Goal: Task Accomplishment & Management: Complete application form

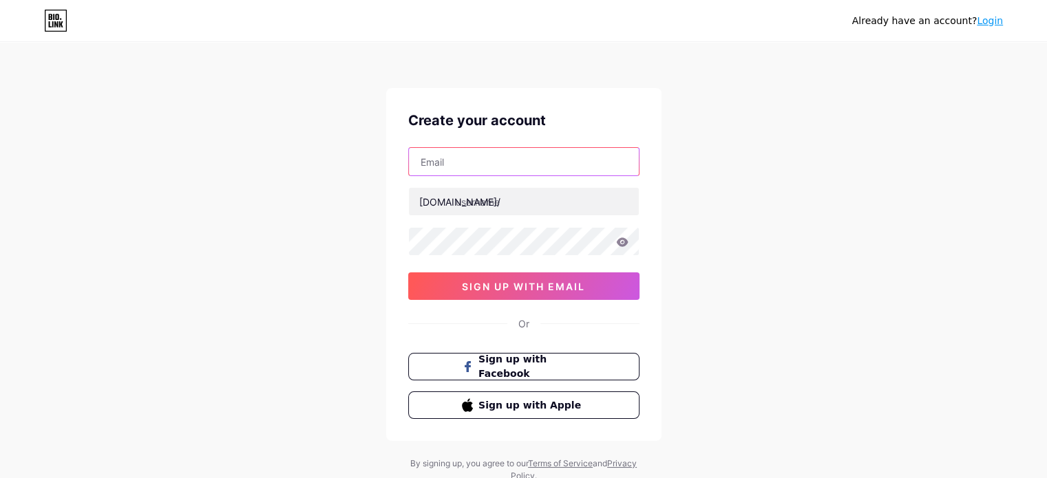
click at [479, 174] on input "text" at bounding box center [524, 162] width 230 height 28
type input "[EMAIL_ADDRESS][DOMAIN_NAME]"
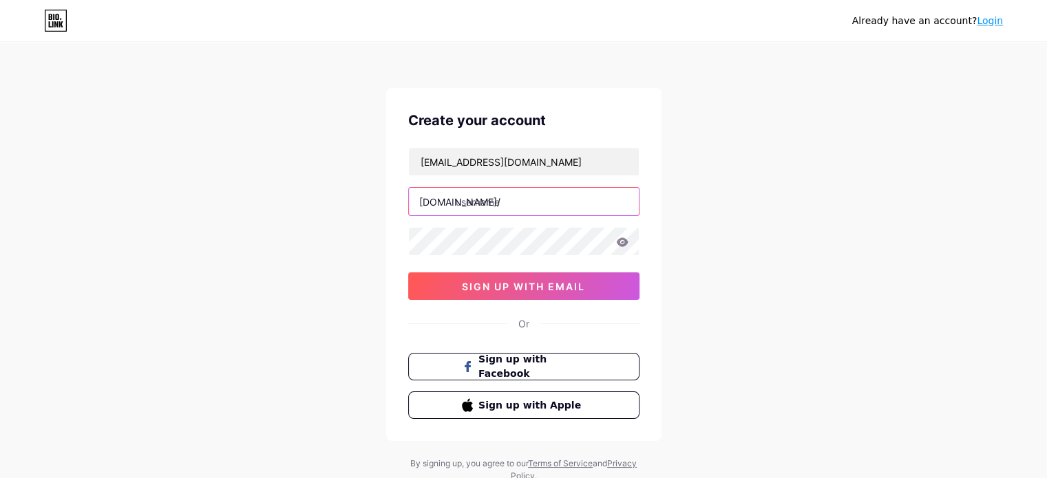
click at [476, 198] on input "text" at bounding box center [524, 202] width 230 height 28
type input "k"
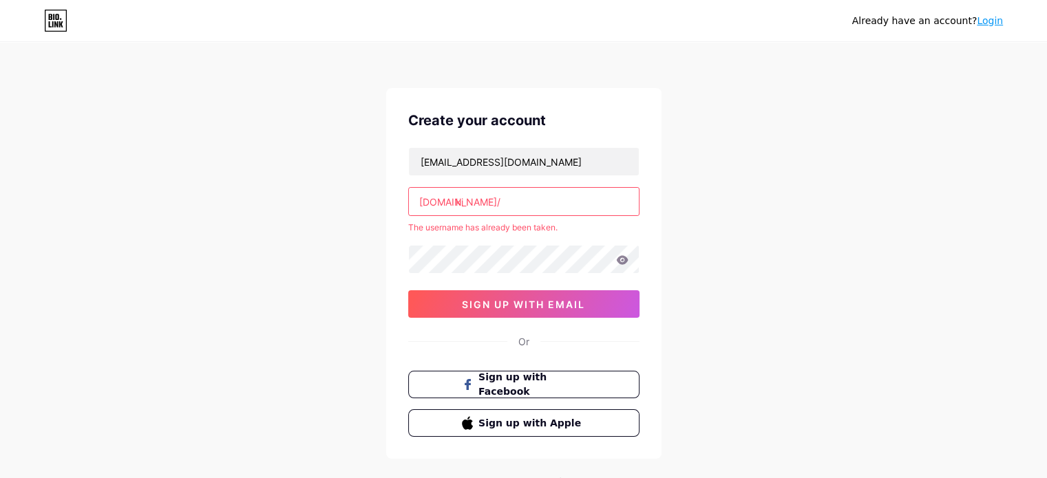
type input "k"
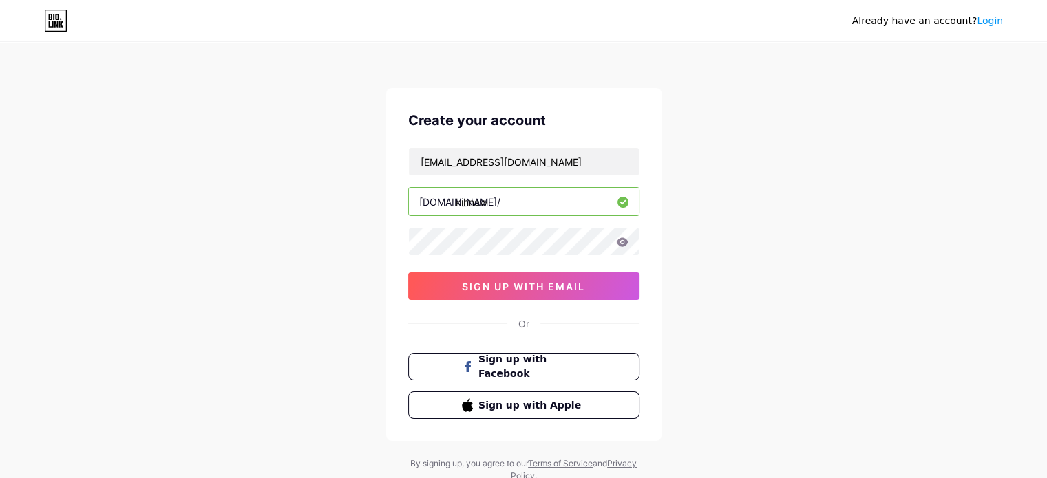
type input "kihnaw"
click at [619, 242] on icon at bounding box center [622, 242] width 12 height 9
click at [588, 283] on button "sign up with email" at bounding box center [523, 287] width 231 height 28
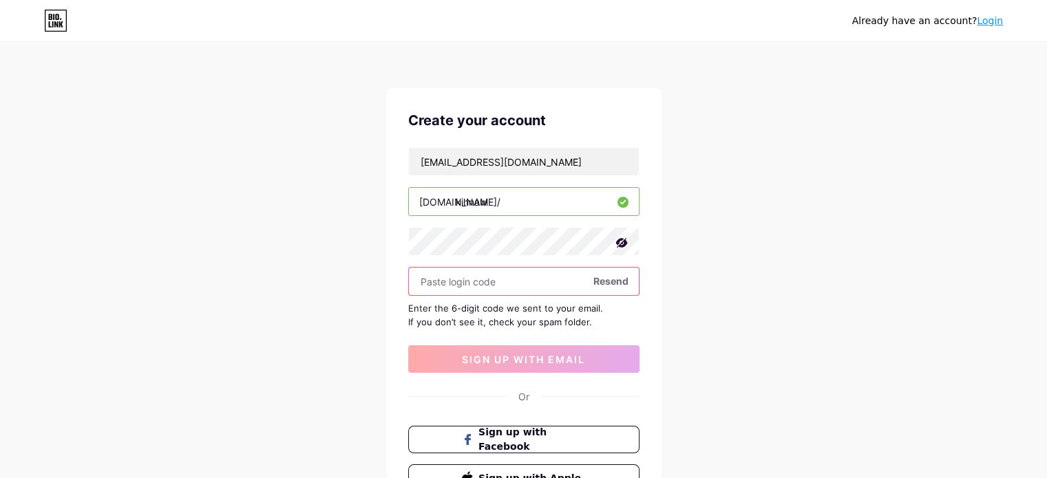
paste input "611131"
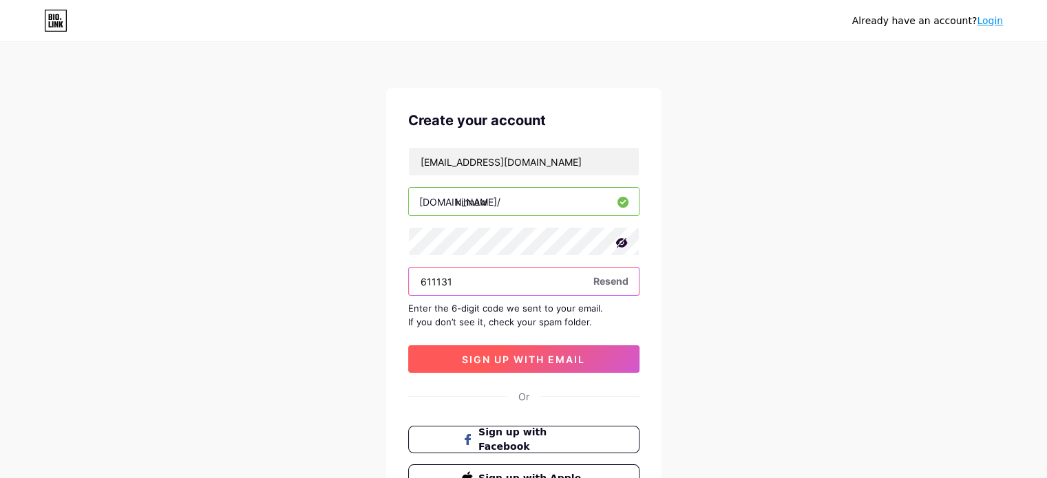
type input "611131"
click at [561, 352] on button "sign up with email" at bounding box center [523, 360] width 231 height 28
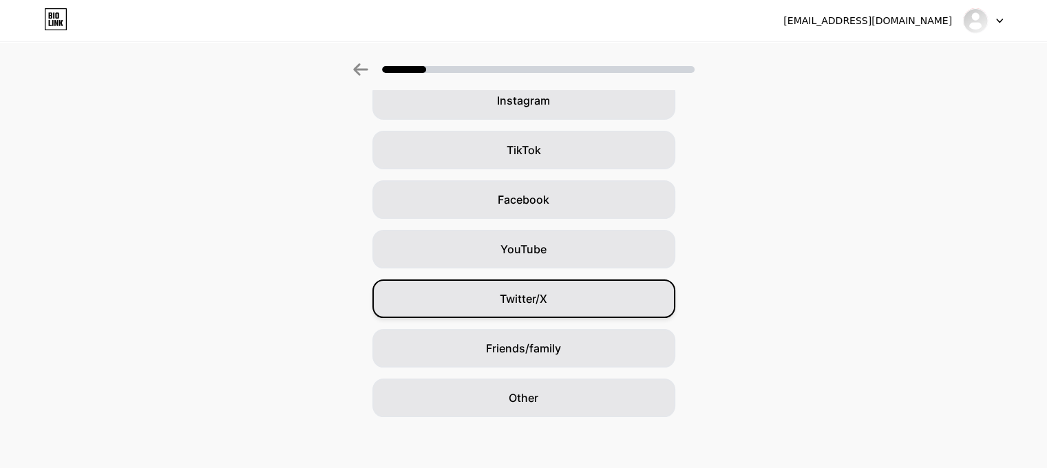
scroll to position [125, 0]
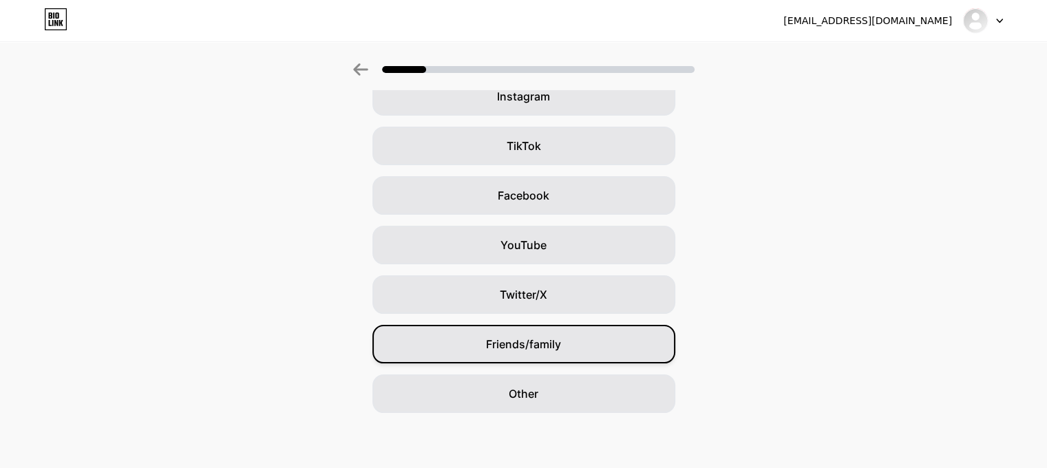
click at [545, 348] on span "Friends/family" at bounding box center [523, 344] width 75 height 17
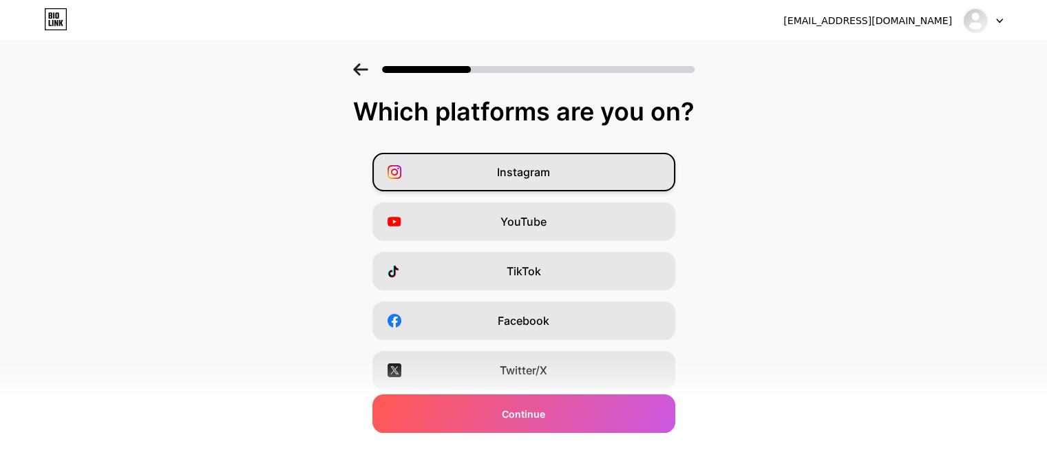
click at [512, 178] on span "Instagram" at bounding box center [523, 172] width 53 height 17
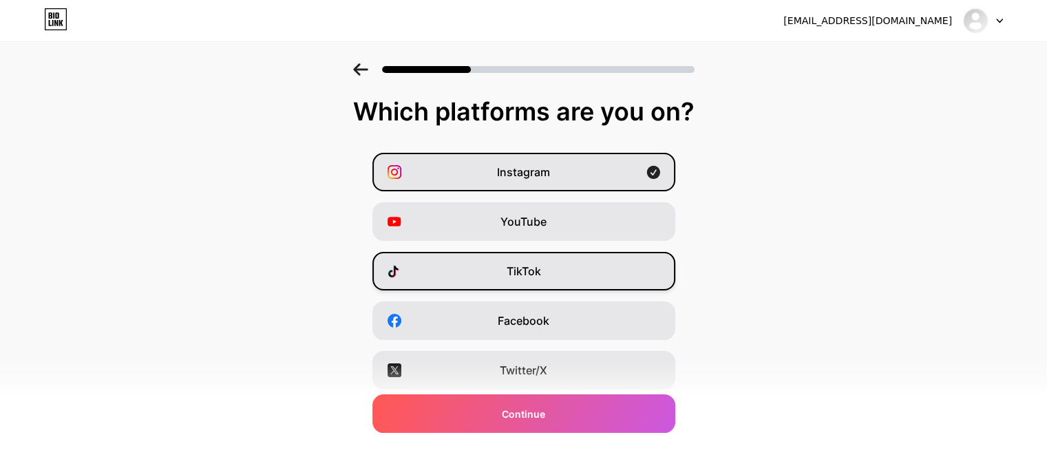
click at [587, 272] on div "TikTok" at bounding box center [523, 271] width 303 height 39
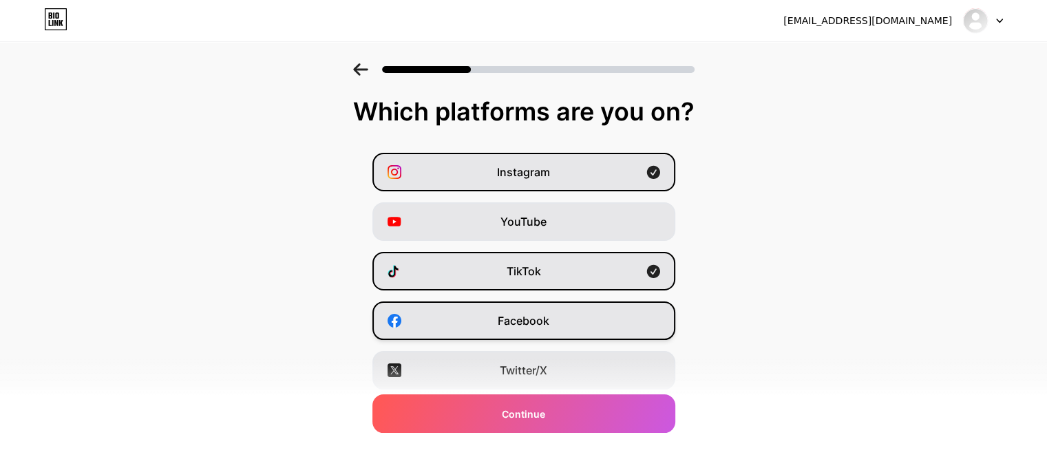
click at [589, 324] on div "Facebook" at bounding box center [523, 321] width 303 height 39
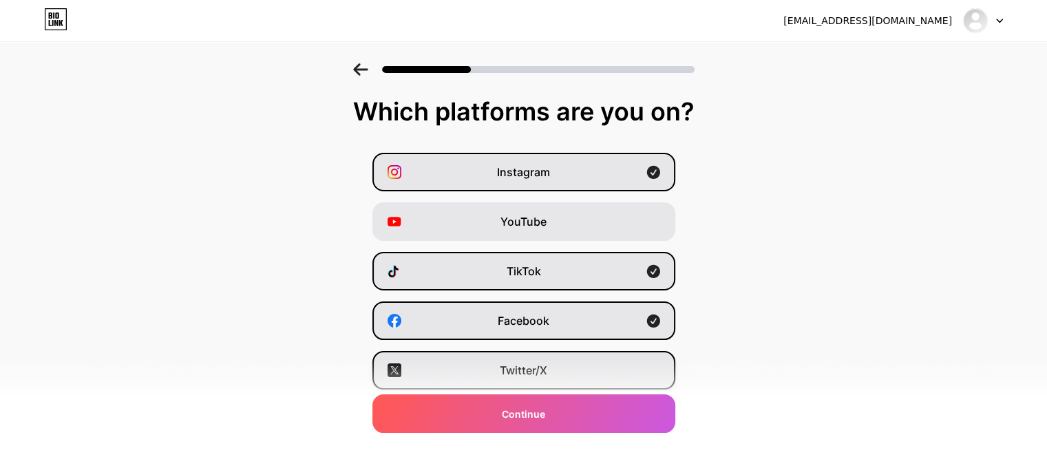
click at [573, 383] on div "Twitter/X" at bounding box center [523, 370] width 303 height 39
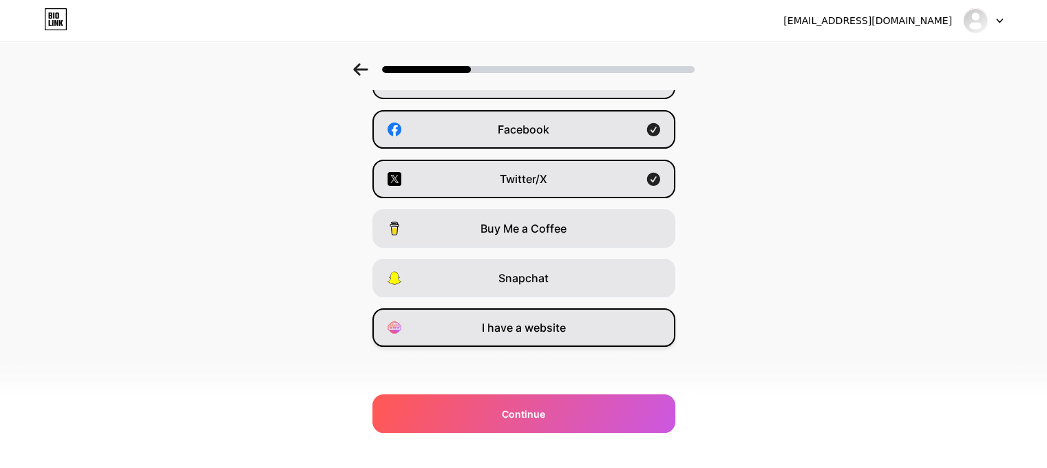
scroll to position [194, 0]
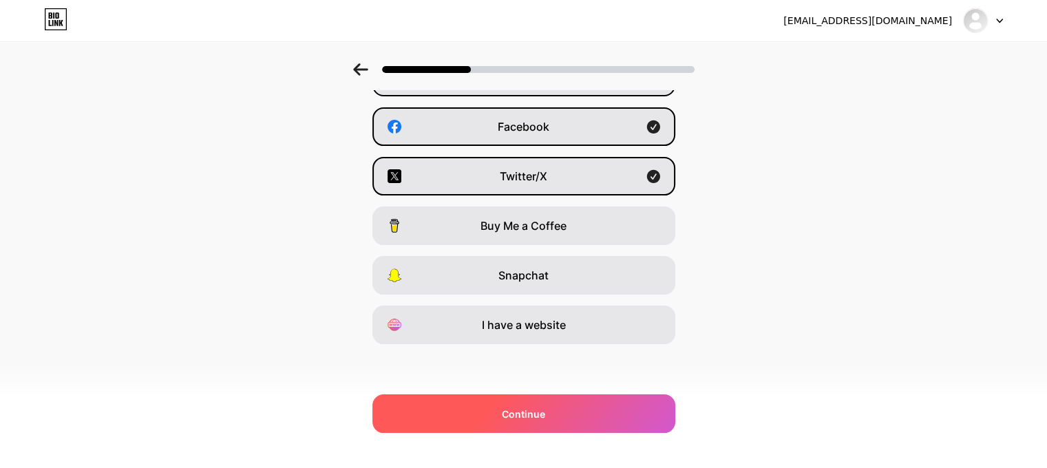
click at [552, 403] on div "Continue" at bounding box center [523, 413] width 303 height 39
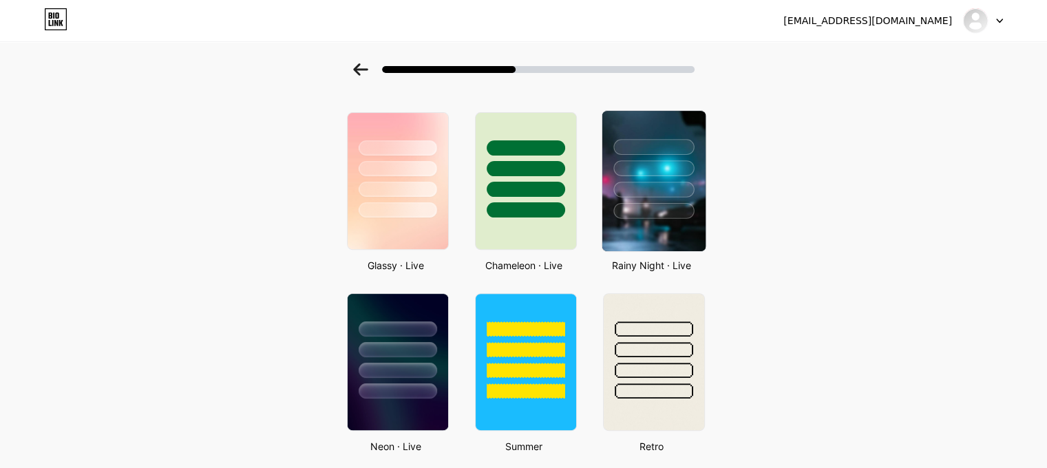
scroll to position [410, 0]
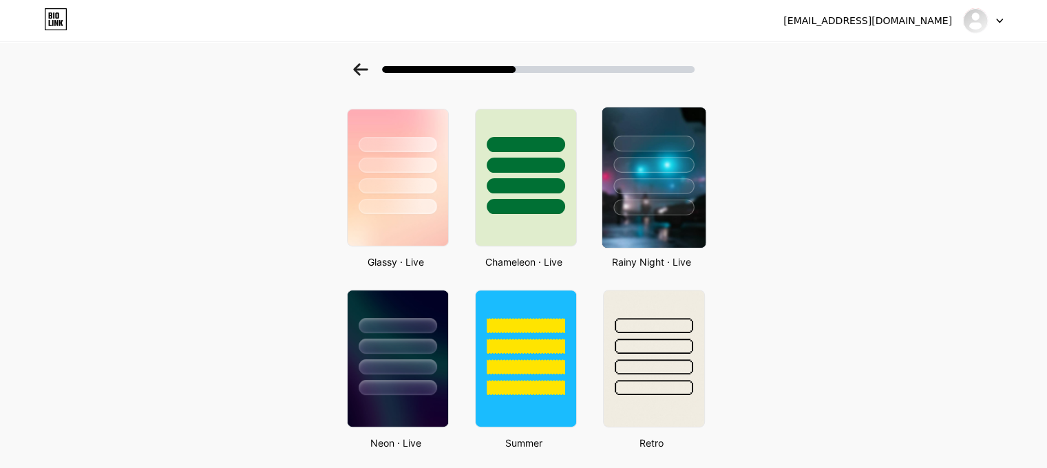
click at [675, 200] on div at bounding box center [653, 208] width 81 height 16
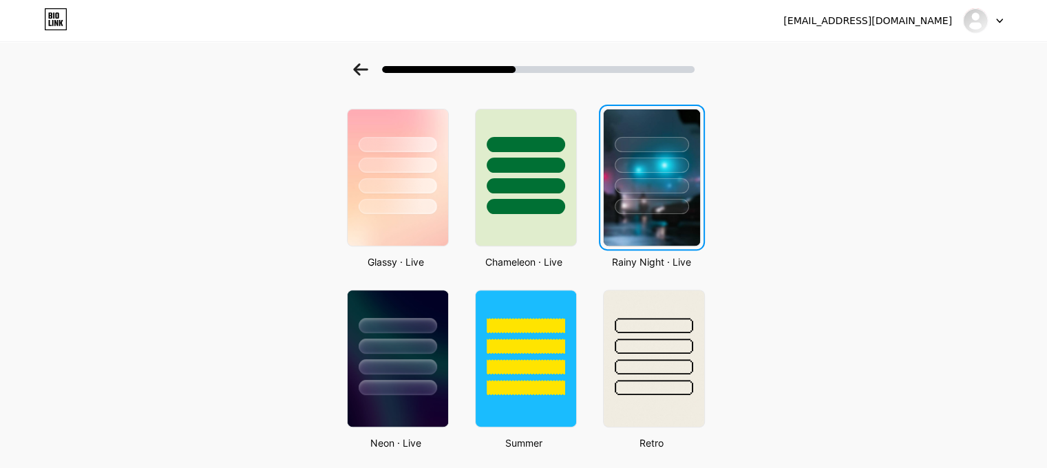
scroll to position [0, 0]
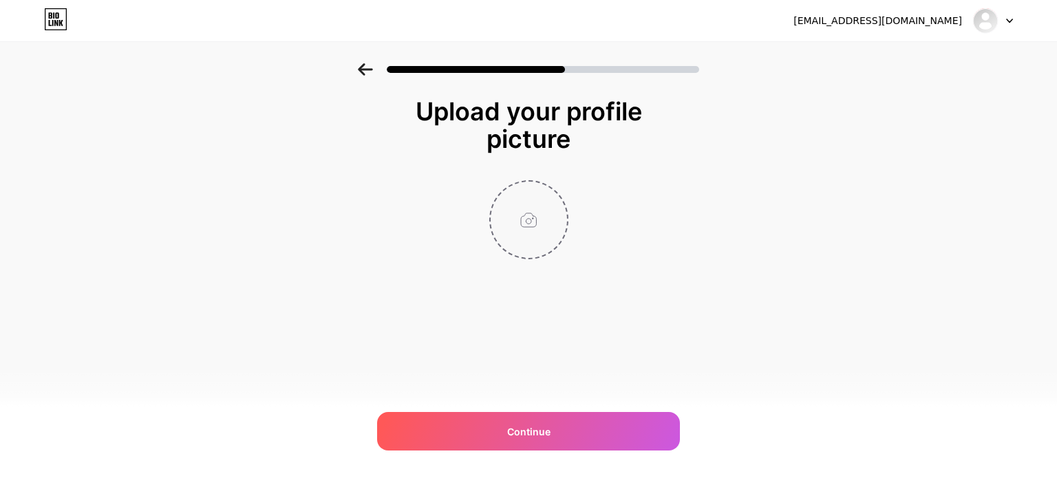
click at [531, 221] on input "file" at bounding box center [529, 220] width 76 height 76
type input "C:\fakepath\[PERSON_NAME] and Black Wallpaper for Phone.jpg"
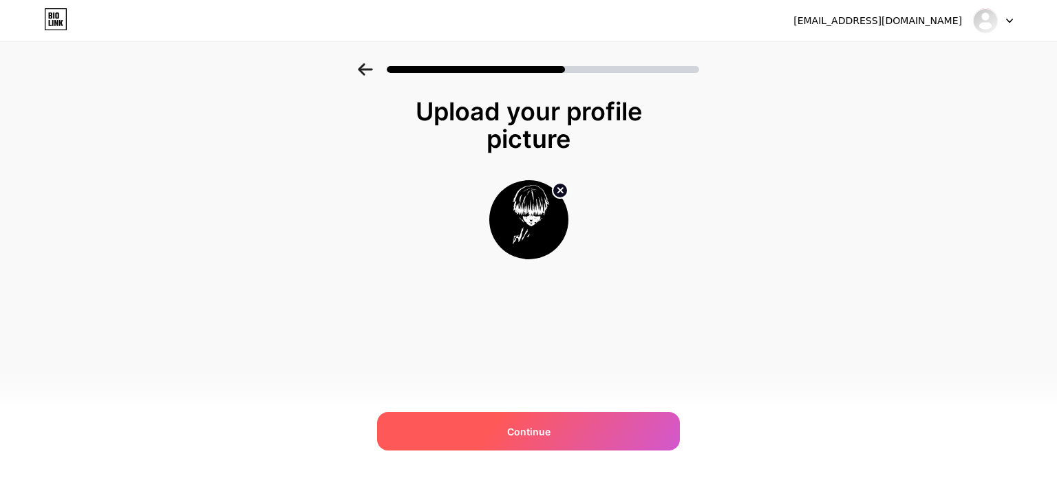
click at [553, 438] on div "Continue" at bounding box center [528, 431] width 303 height 39
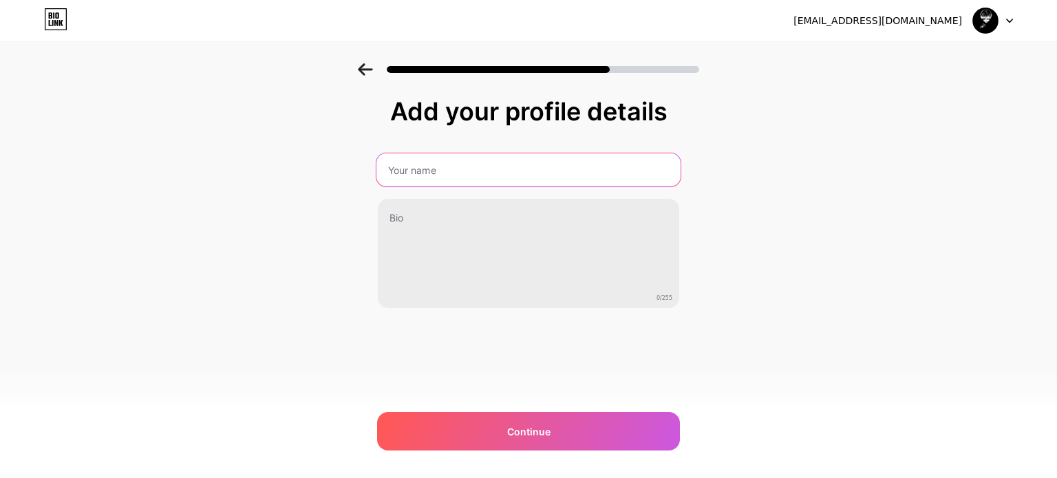
click at [461, 167] on input "text" at bounding box center [529, 170] width 304 height 33
type input "KIHNAW"
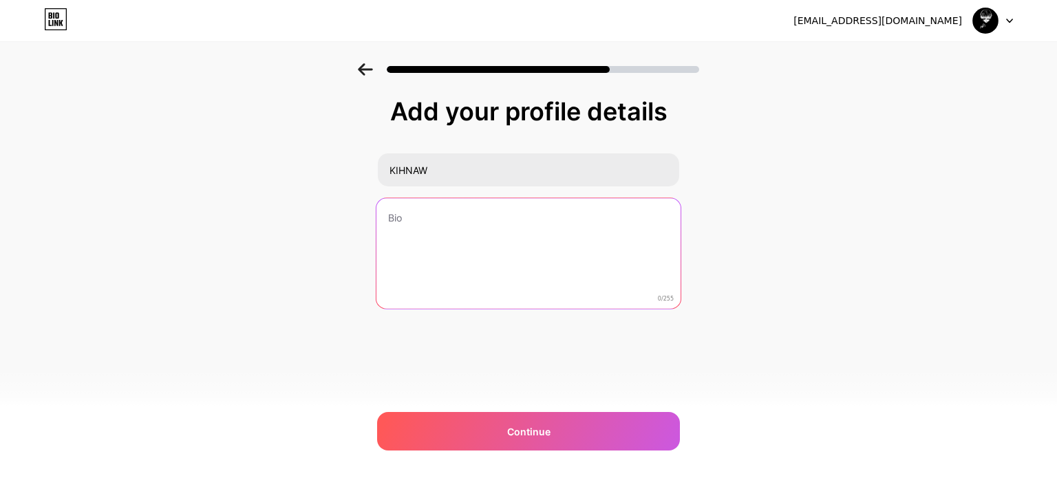
click at [439, 211] on textarea at bounding box center [529, 254] width 304 height 112
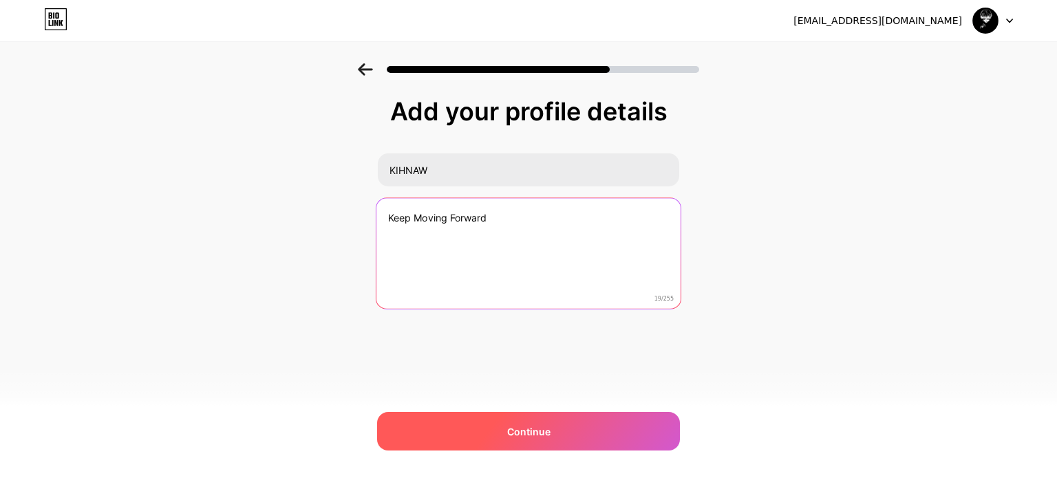
type textarea "Keep Moving Forward"
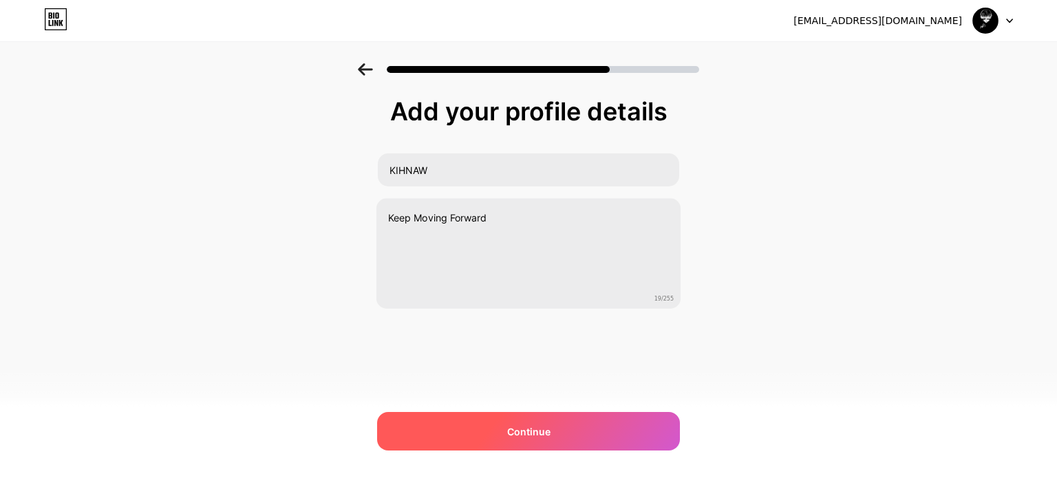
click at [576, 433] on div "Continue" at bounding box center [528, 431] width 303 height 39
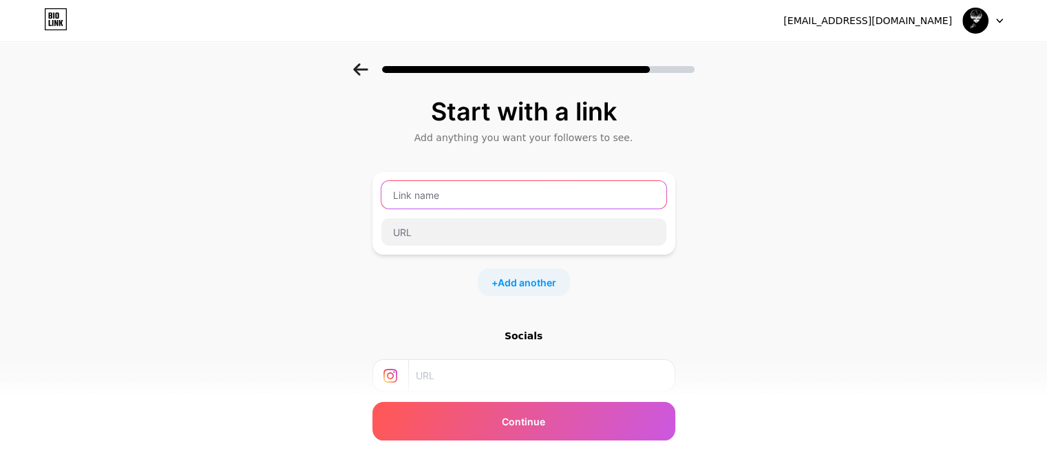
click at [492, 189] on input "text" at bounding box center [523, 195] width 285 height 28
click at [505, 371] on input "text" at bounding box center [541, 375] width 250 height 31
click at [481, 194] on input "text" at bounding box center [523, 195] width 285 height 28
type input "I"
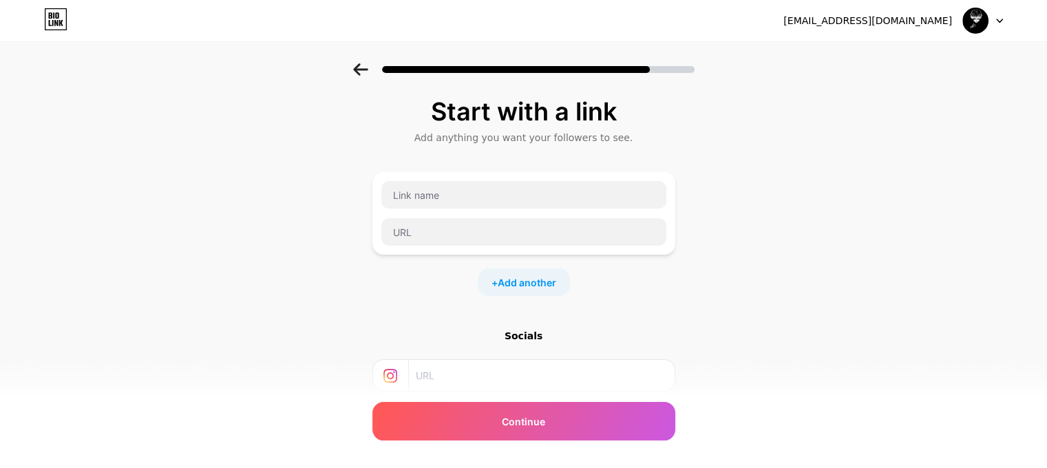
click at [536, 387] on input "text" at bounding box center [541, 375] width 250 height 31
paste input "[URL][DOMAIN_NAME]"
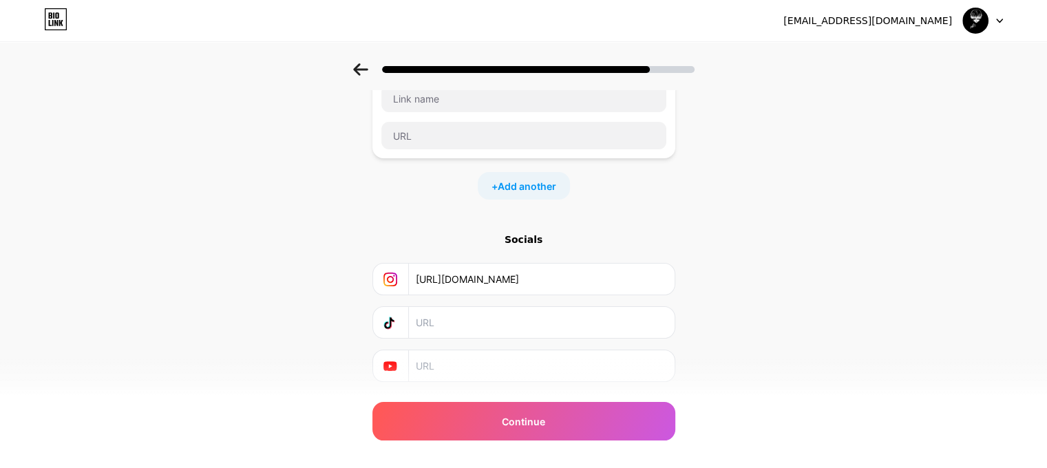
scroll to position [132, 0]
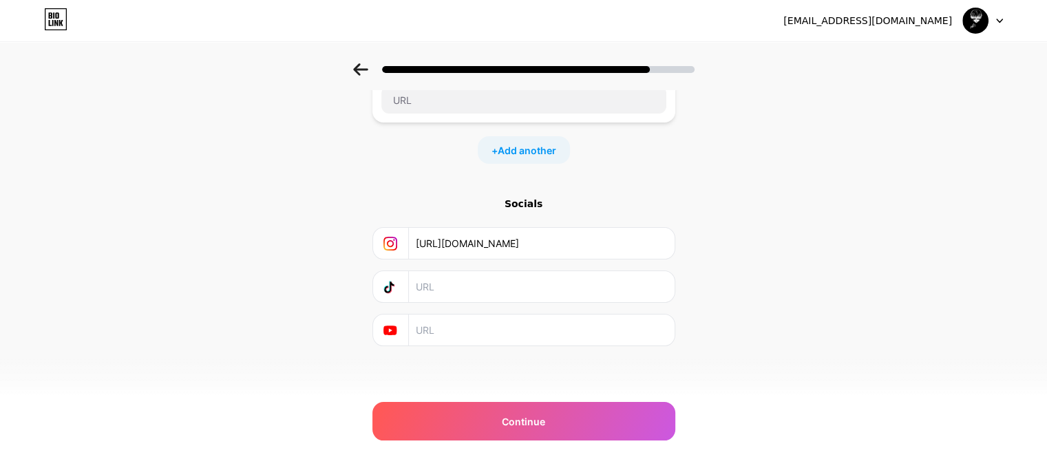
type input "[URL][DOMAIN_NAME]"
click at [451, 291] on input "text" at bounding box center [541, 286] width 250 height 31
paste input "[URL][DOMAIN_NAME]"
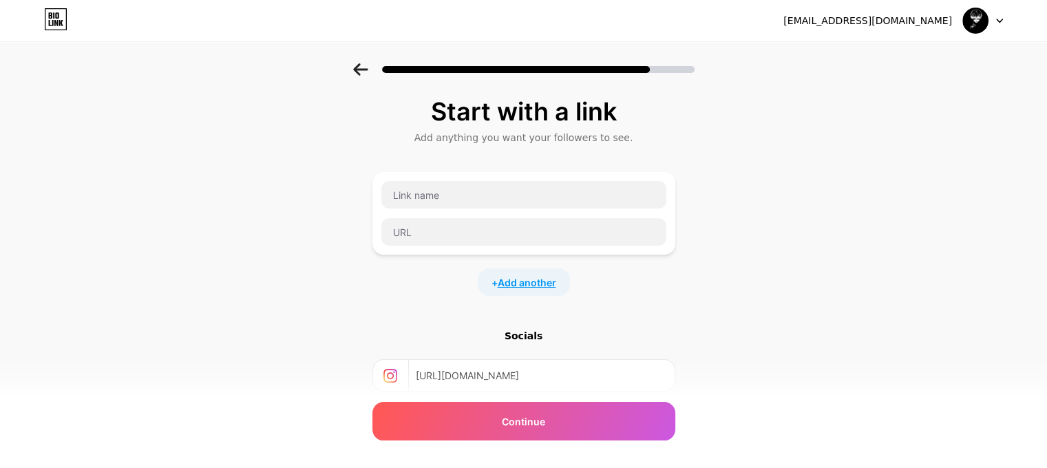
type input "[URL][DOMAIN_NAME]"
click at [528, 282] on span "Add another" at bounding box center [527, 282] width 59 height 14
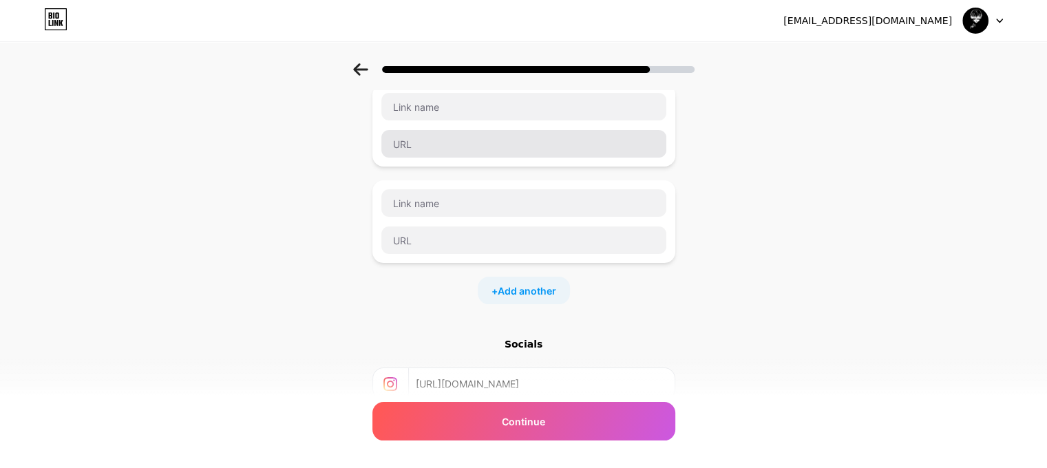
scroll to position [22, 0]
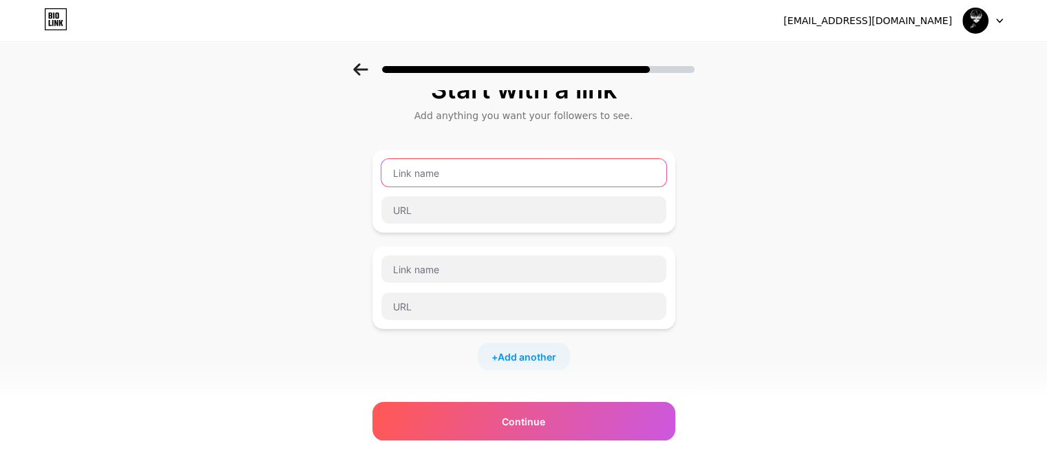
click at [447, 168] on input "text" at bounding box center [523, 173] width 285 height 28
type input "d"
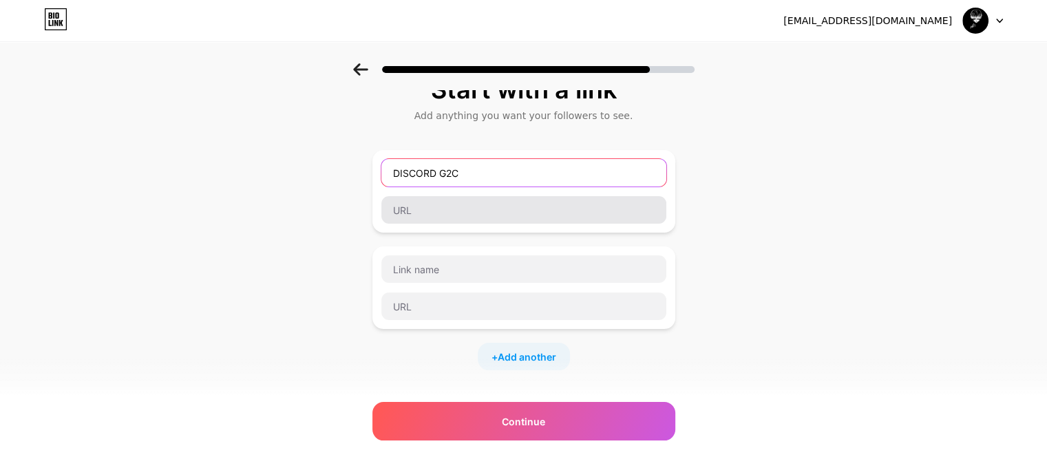
type input "DISCORD G2C"
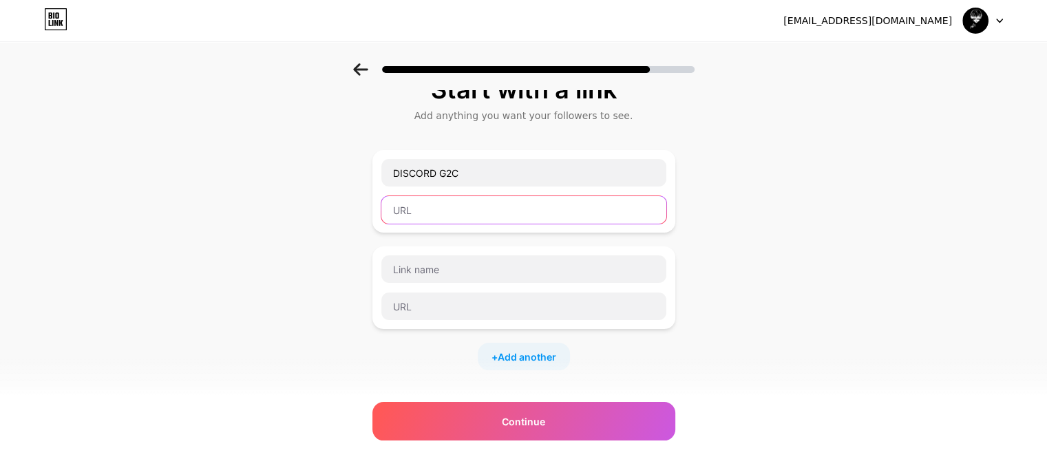
click at [562, 206] on input "text" at bounding box center [523, 210] width 285 height 28
paste input "[URL][DOMAIN_NAME]"
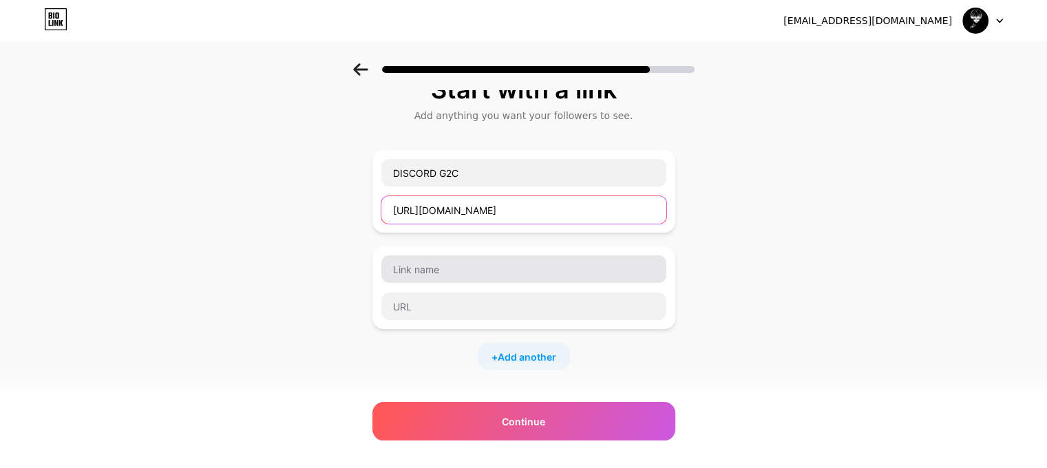
type input "[URL][DOMAIN_NAME]"
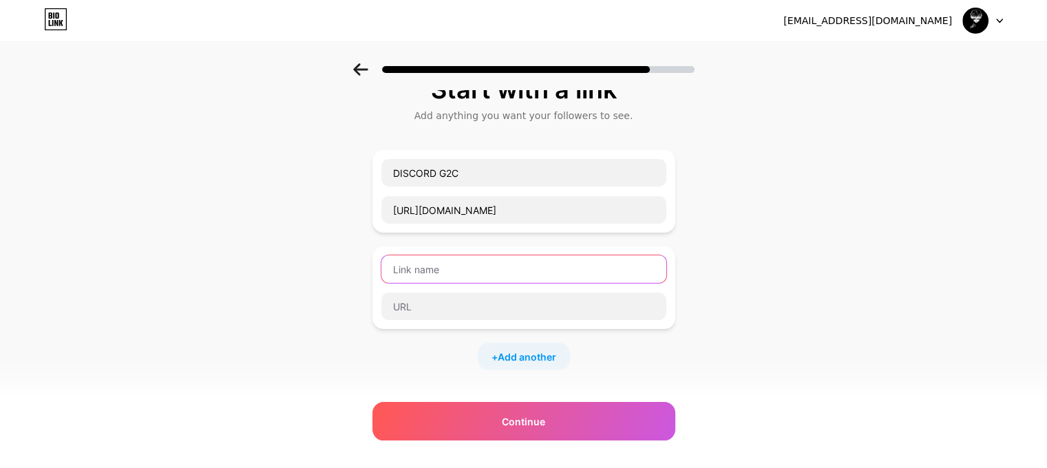
click at [525, 274] on input "text" at bounding box center [523, 269] width 285 height 28
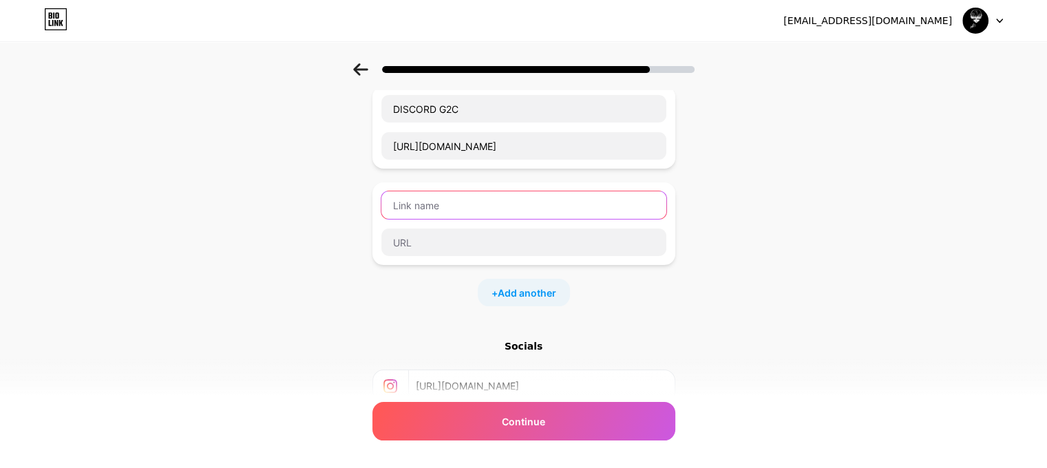
scroll to position [91, 0]
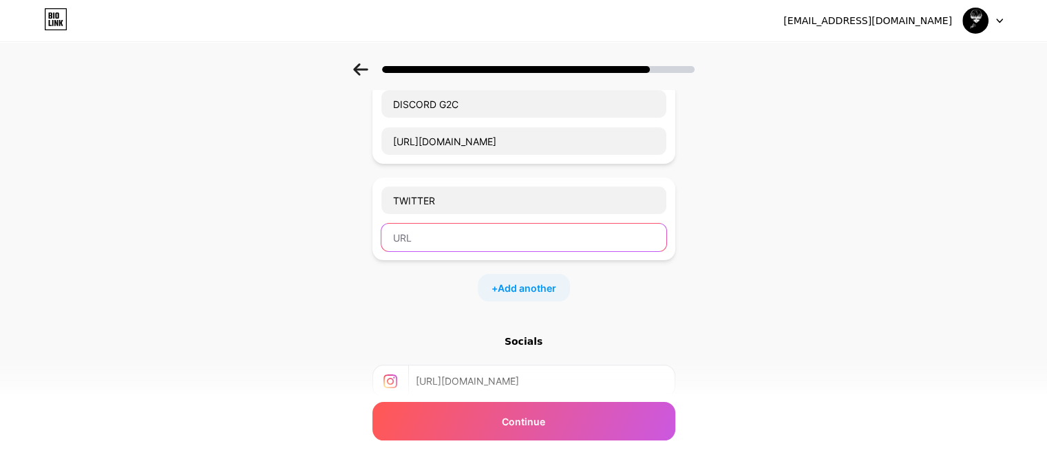
click at [527, 238] on input "text" at bounding box center [523, 238] width 285 height 28
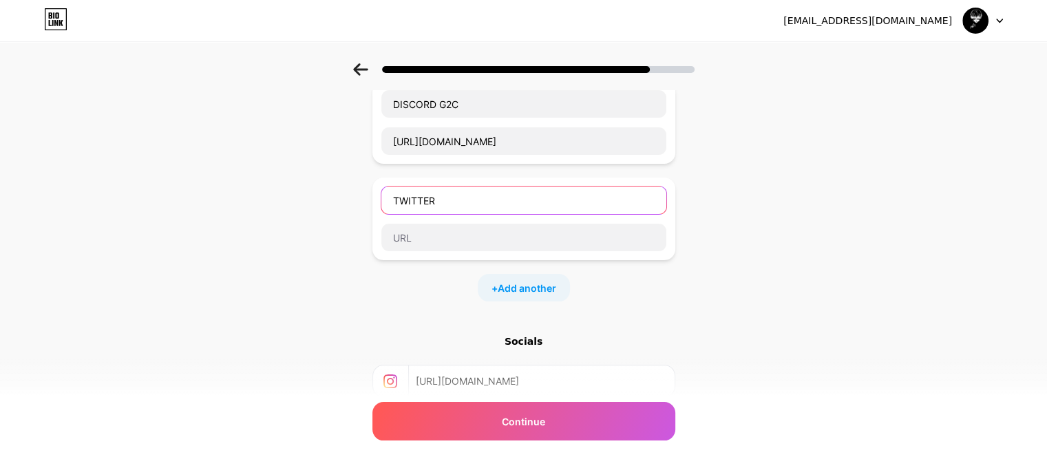
click at [452, 197] on input "TWITTER" at bounding box center [523, 201] width 285 height 28
type input "T"
type input "x"
type input "X"
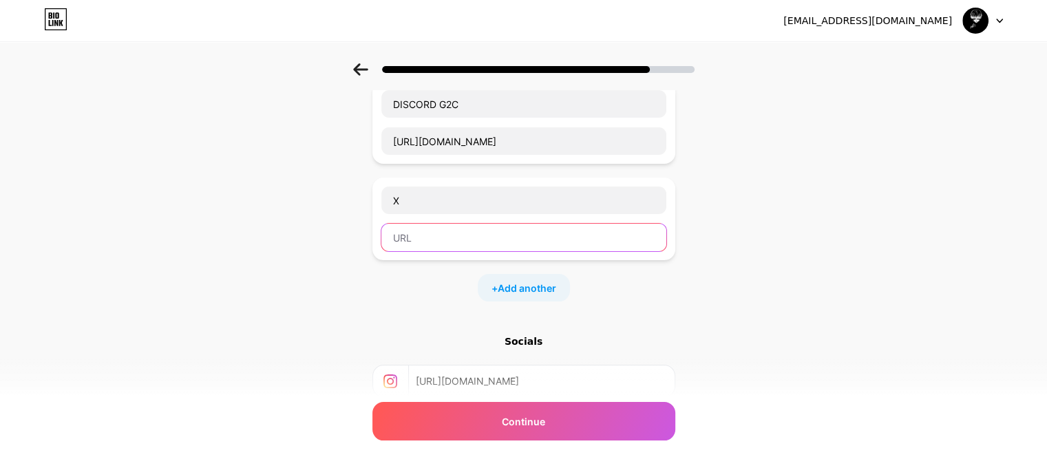
click at [447, 237] on input "text" at bounding box center [523, 238] width 285 height 28
paste input "[URL][DOMAIN_NAME]"
type input "[URL][DOMAIN_NAME]"
click at [509, 281] on span "Add another" at bounding box center [527, 288] width 59 height 14
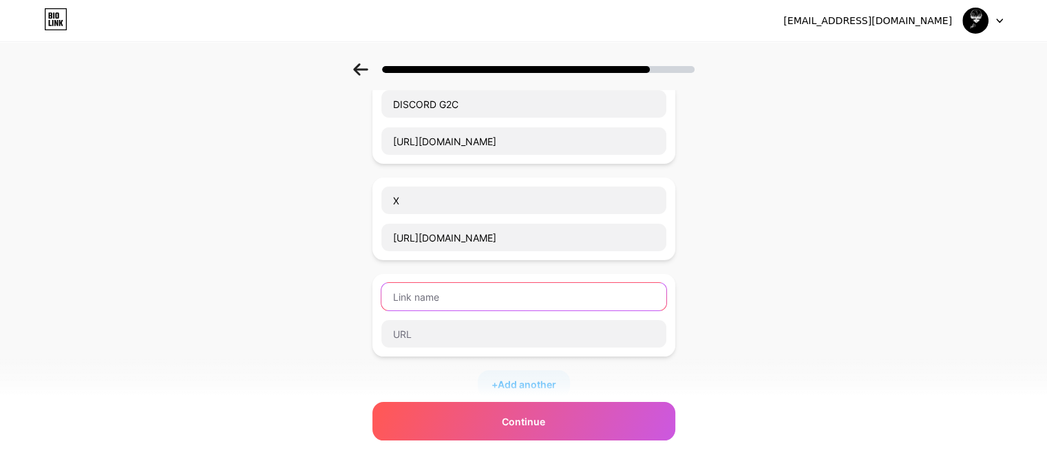
click at [487, 295] on input "text" at bounding box center [523, 297] width 285 height 28
type input "f"
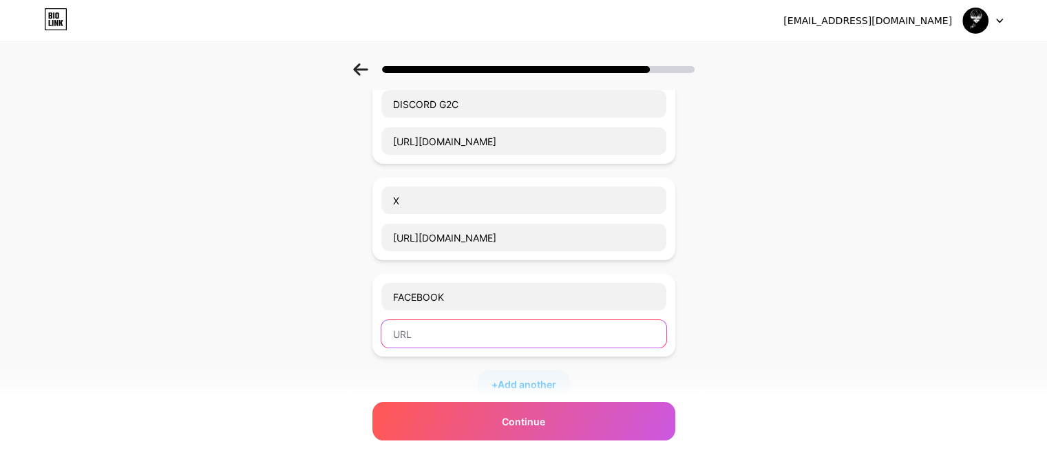
click at [477, 342] on input "text" at bounding box center [523, 334] width 285 height 28
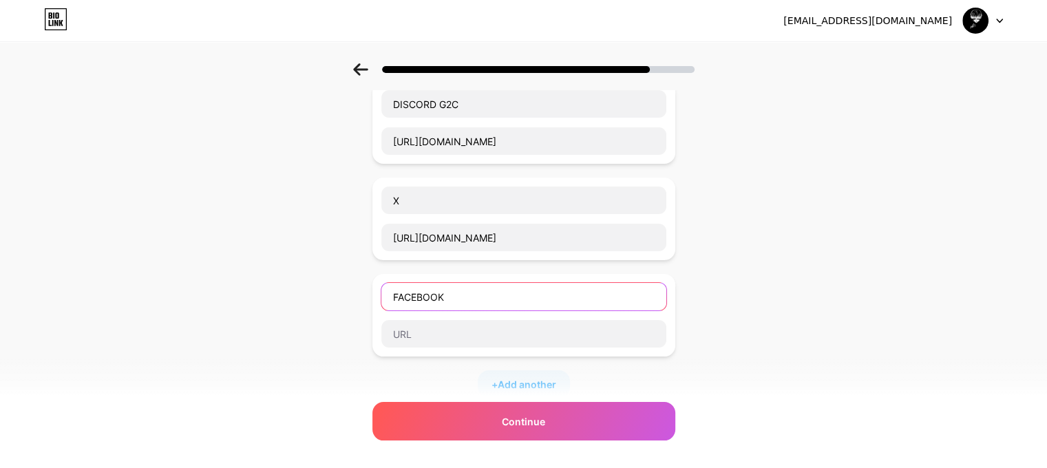
click at [489, 304] on input "FACEBOOK" at bounding box center [523, 297] width 285 height 28
type input "F"
type input "Linkedin"
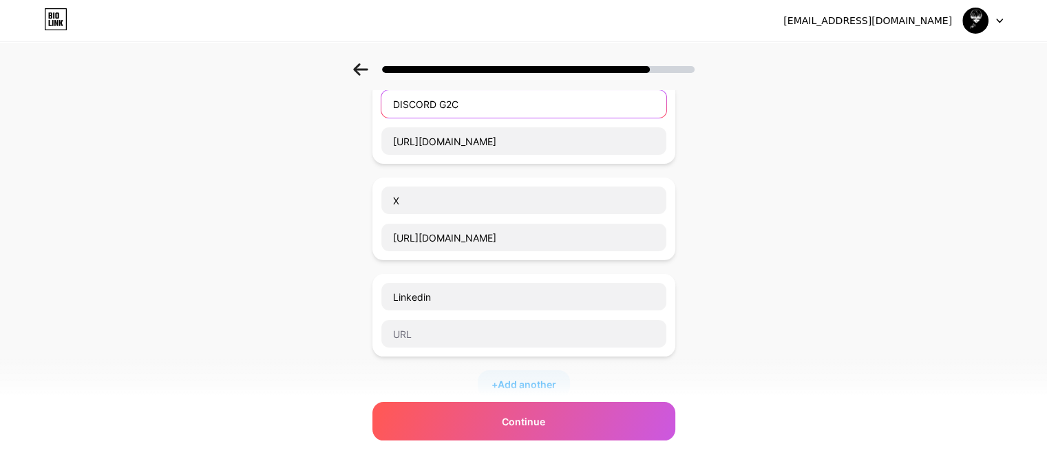
click at [432, 108] on input "DISCORD G2C" at bounding box center [523, 104] width 285 height 28
type input "Discord G2C"
click at [436, 107] on input "Discord G2C" at bounding box center [523, 104] width 285 height 28
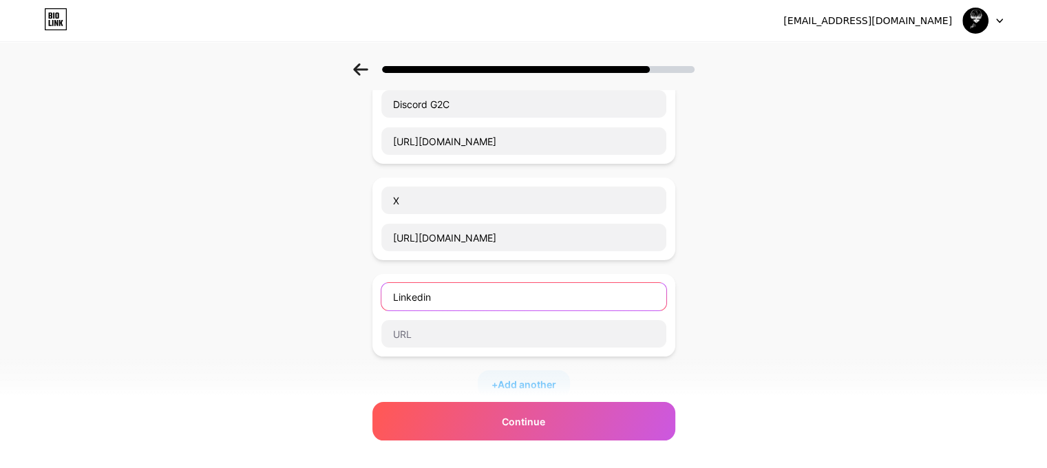
click at [459, 297] on input "Linkedin" at bounding box center [523, 297] width 285 height 28
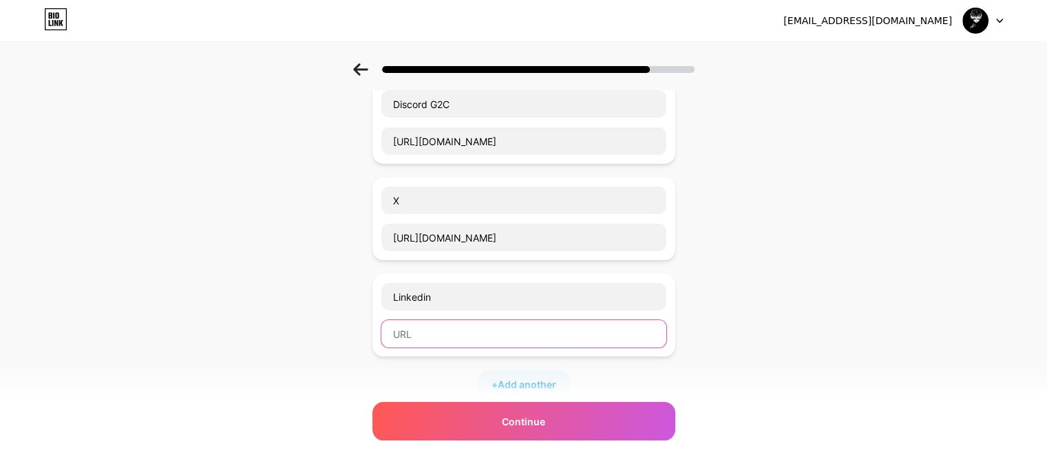
click at [454, 325] on input "text" at bounding box center [523, 334] width 285 height 28
paste input "[DOMAIN_NAME][URL]"
type input "[DOMAIN_NAME][URL]"
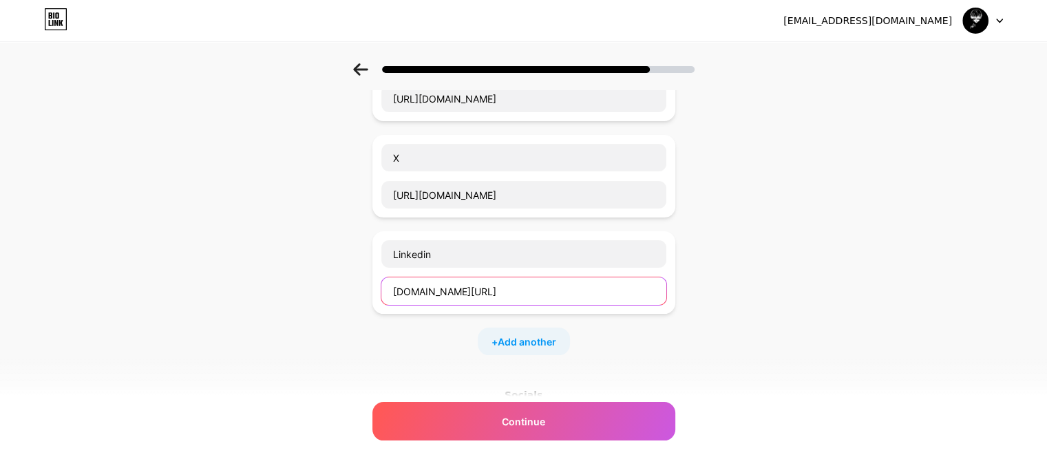
scroll to position [324, 0]
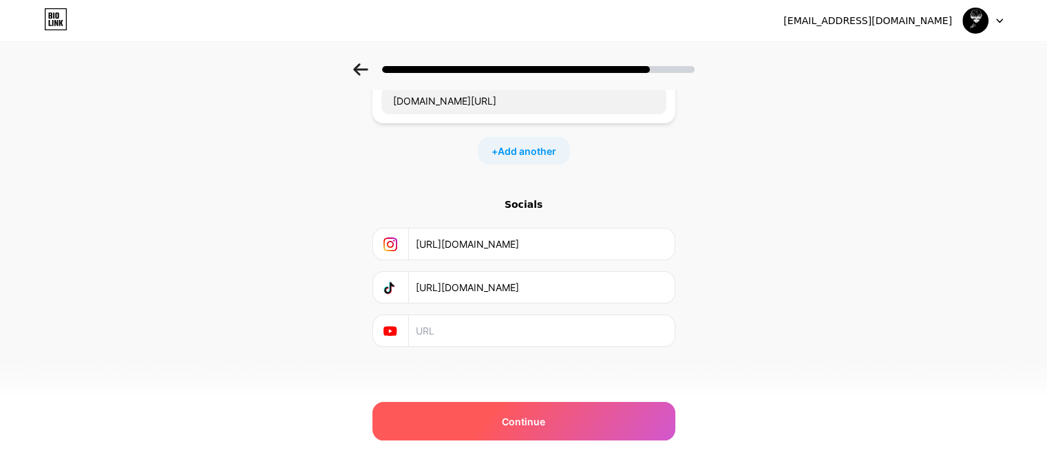
click at [603, 423] on div "Continue" at bounding box center [523, 421] width 303 height 39
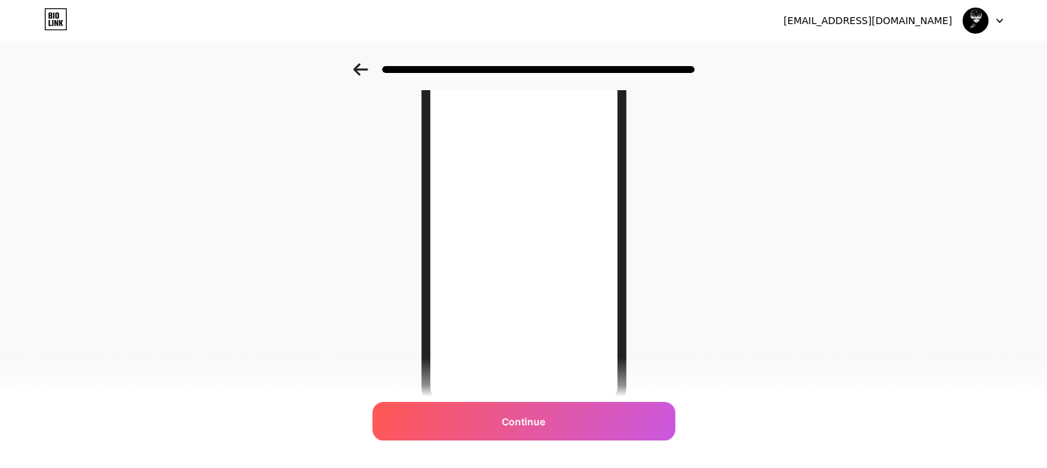
scroll to position [223, 0]
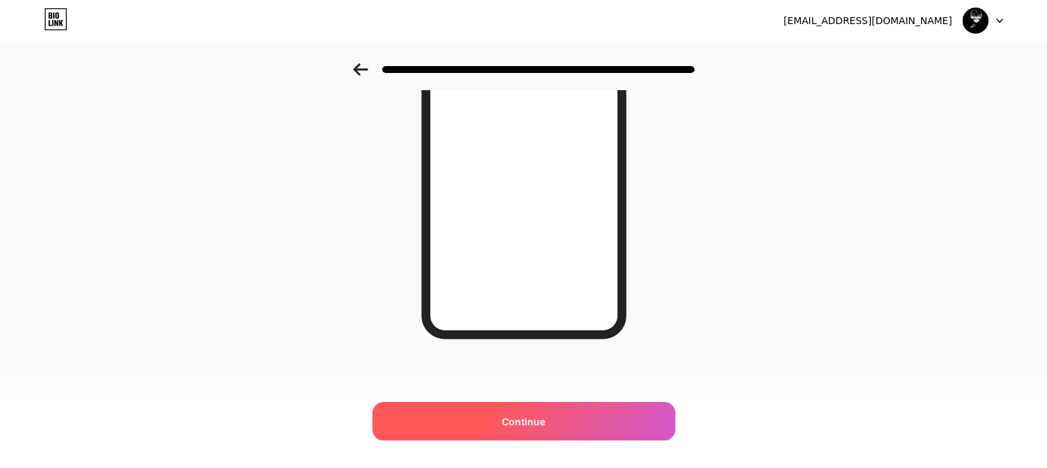
click at [598, 415] on div "Continue" at bounding box center [523, 421] width 303 height 39
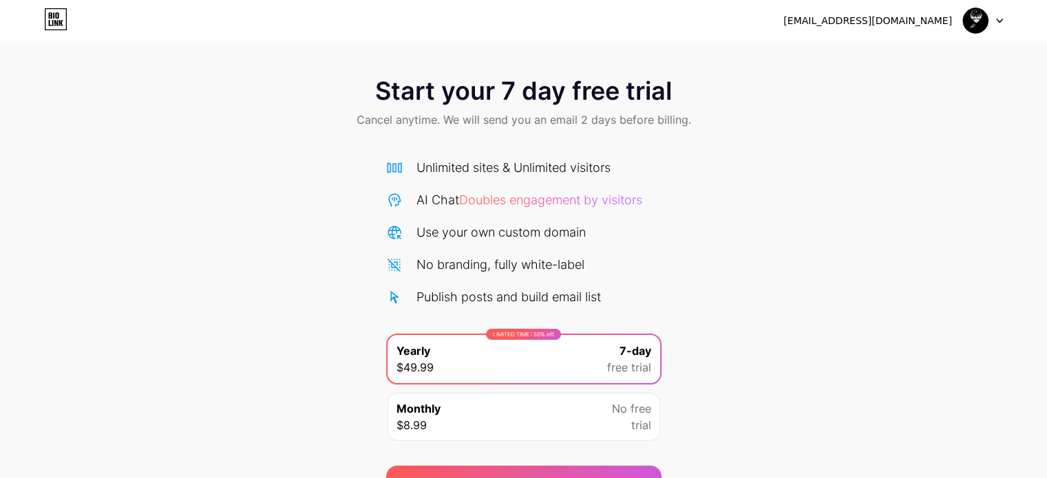
click at [567, 410] on div "Monthly $8.99 No free trial" at bounding box center [524, 417] width 273 height 48
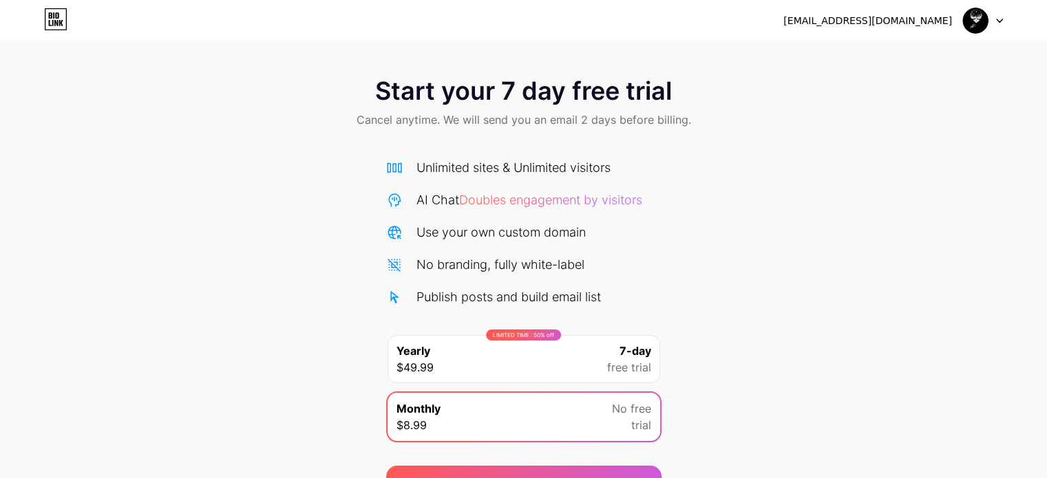
click at [578, 354] on div "LIMITED TIME : 50% off Yearly $49.99 7-day free trial" at bounding box center [524, 359] width 273 height 48
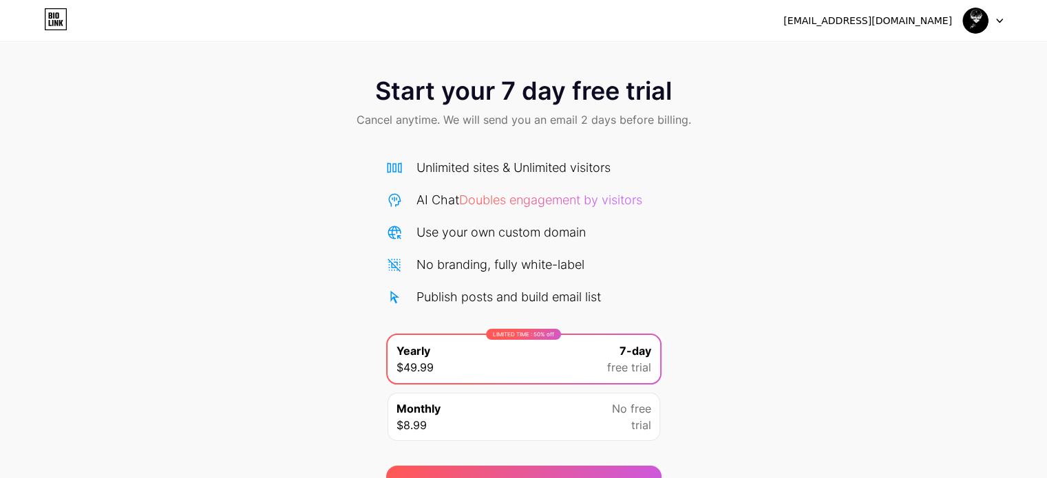
click at [573, 404] on div "Monthly $8.99 No free trial" at bounding box center [524, 417] width 273 height 48
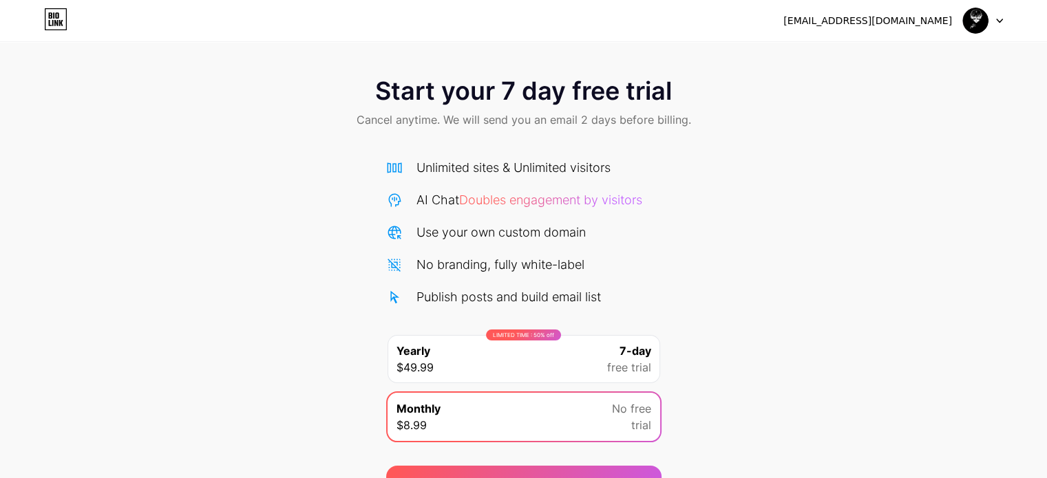
click at [576, 355] on div "LIMITED TIME : 50% off Yearly $49.99 7-day free trial" at bounding box center [524, 359] width 273 height 48
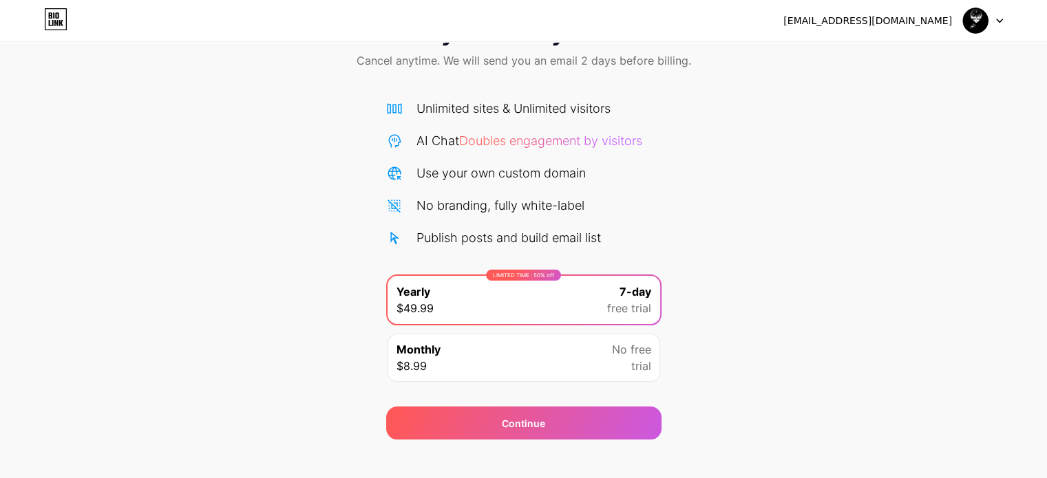
scroll to position [69, 0]
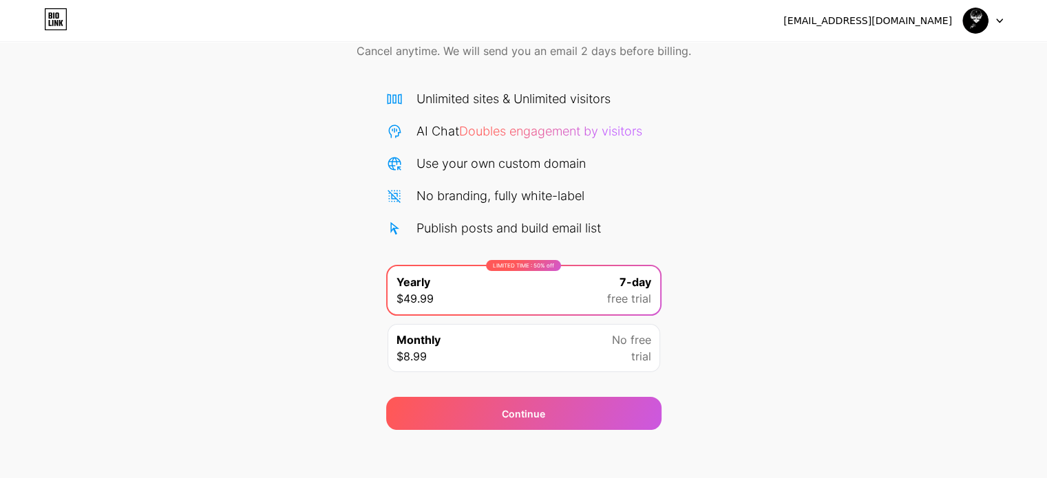
click at [576, 355] on div "Monthly $8.99 No free trial" at bounding box center [524, 348] width 273 height 48
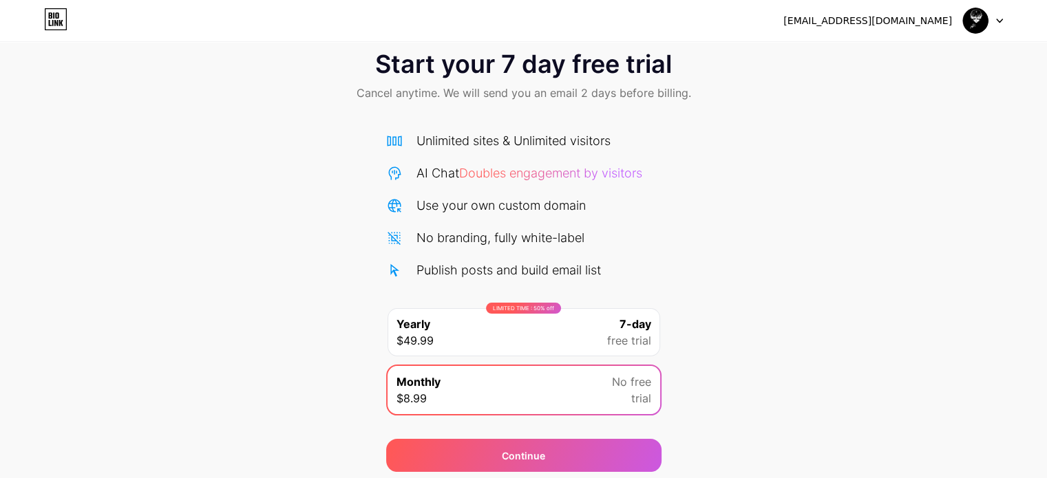
scroll to position [74, 0]
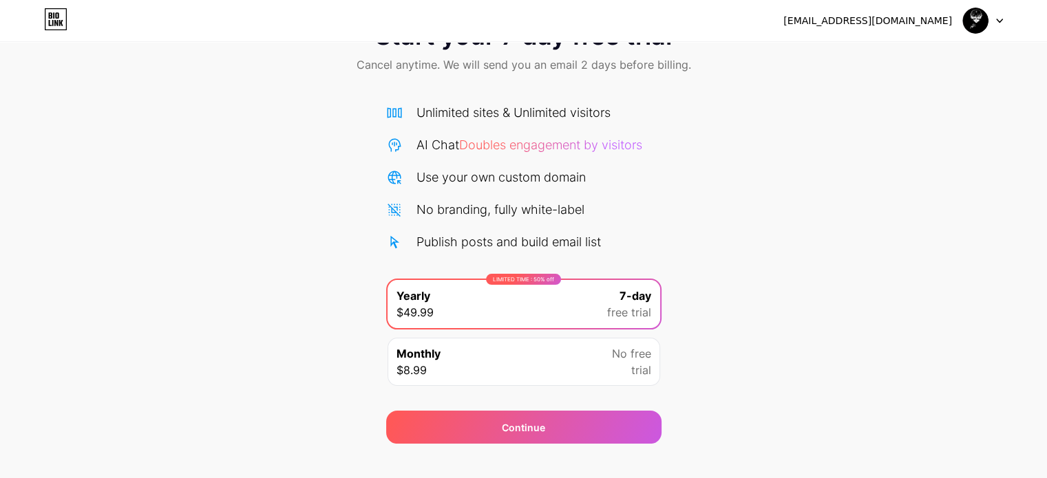
scroll to position [74, 0]
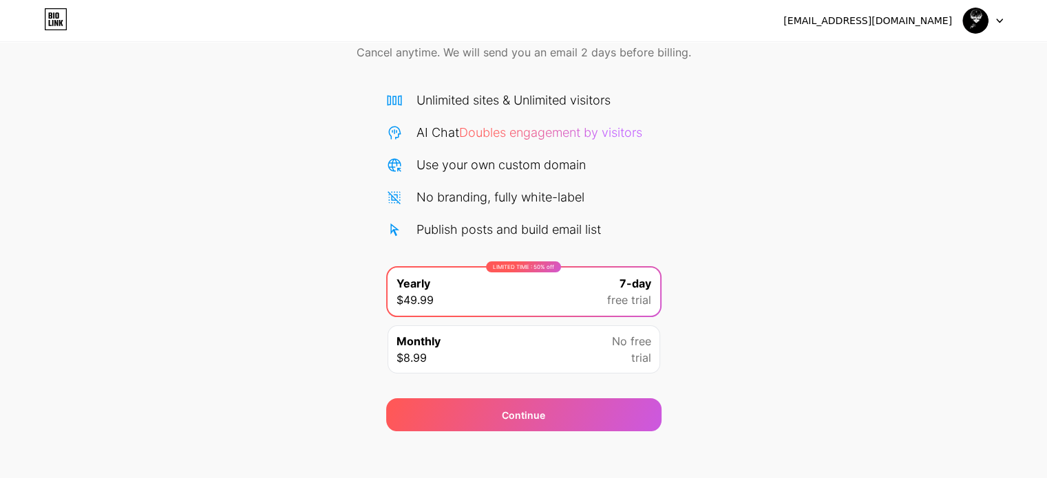
scroll to position [74, 0]
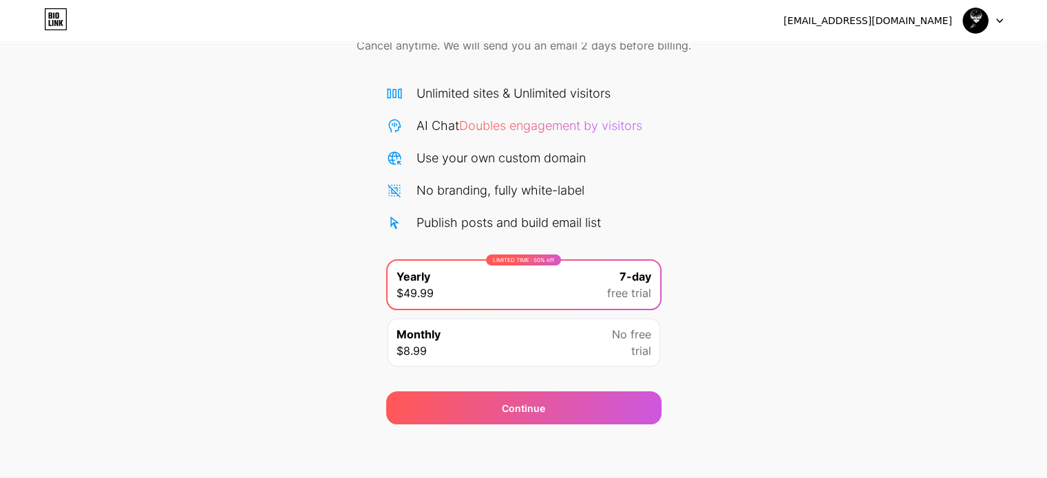
click at [61, 21] on icon at bounding box center [61, 23] width 4 height 6
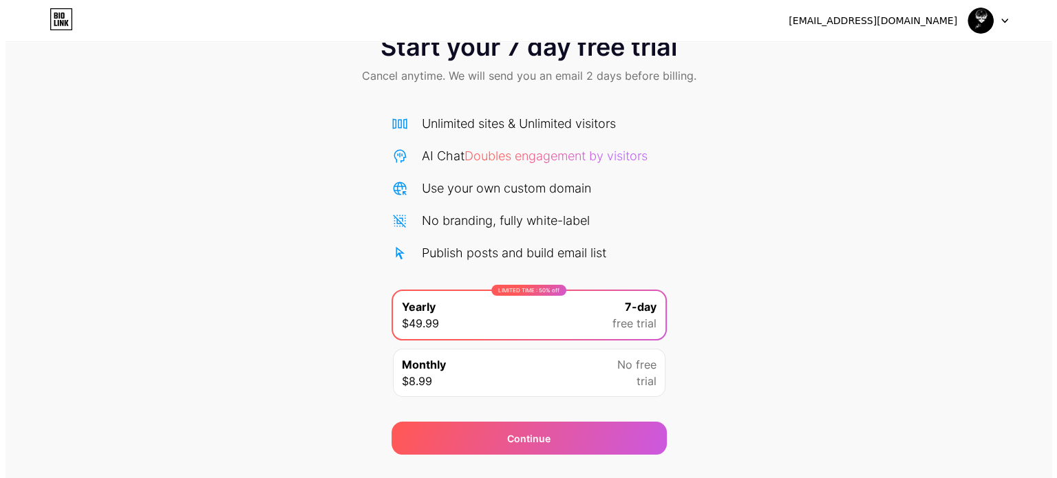
scroll to position [74, 0]
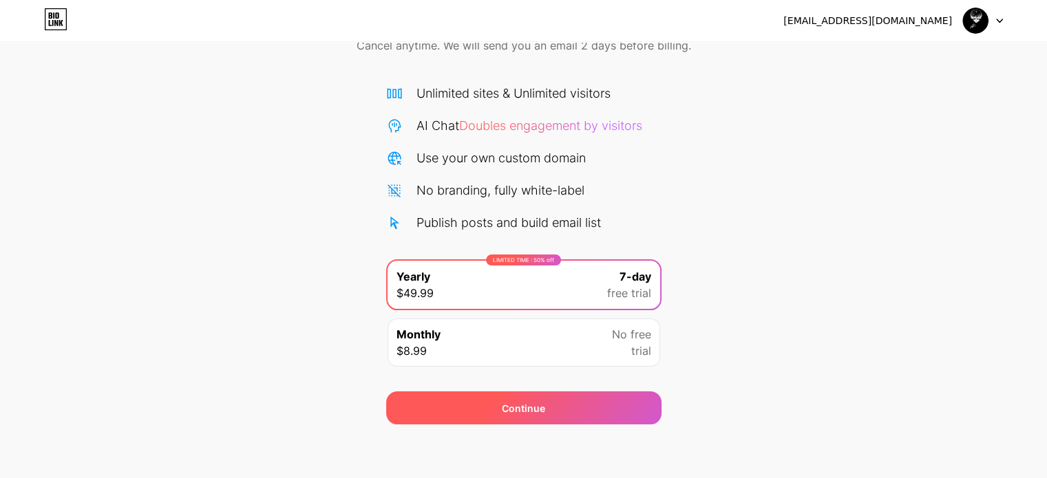
click at [591, 415] on div "Continue" at bounding box center [523, 408] width 275 height 33
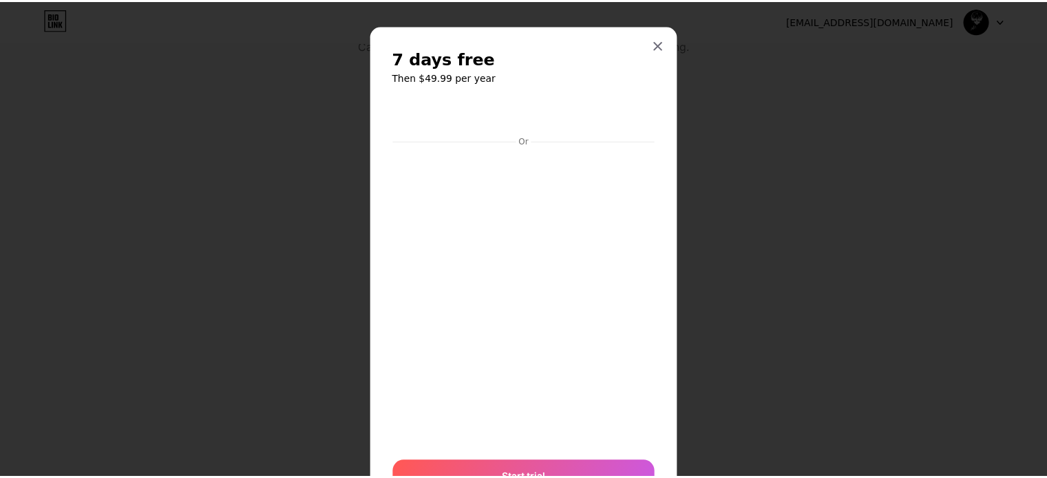
scroll to position [0, 0]
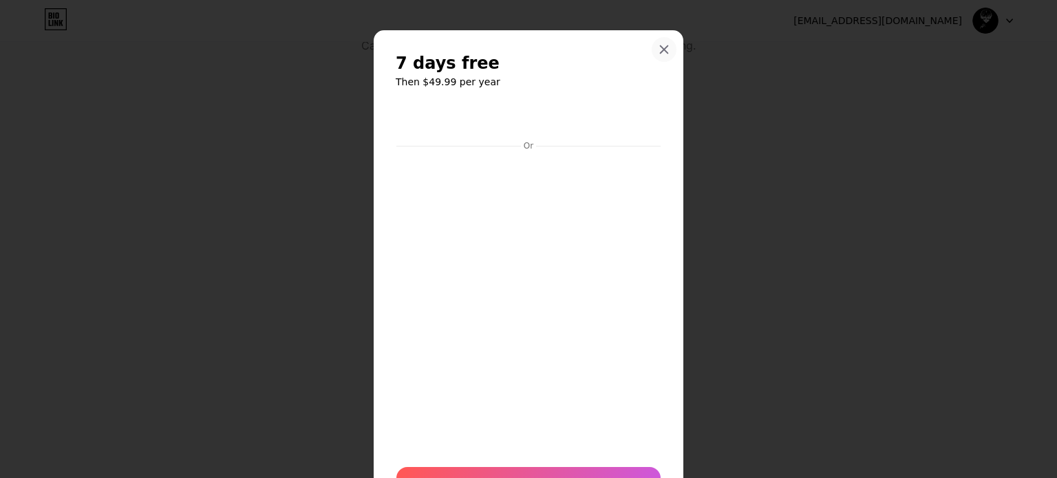
click at [659, 49] on icon at bounding box center [664, 49] width 11 height 11
